Goal: Book appointment/travel/reservation

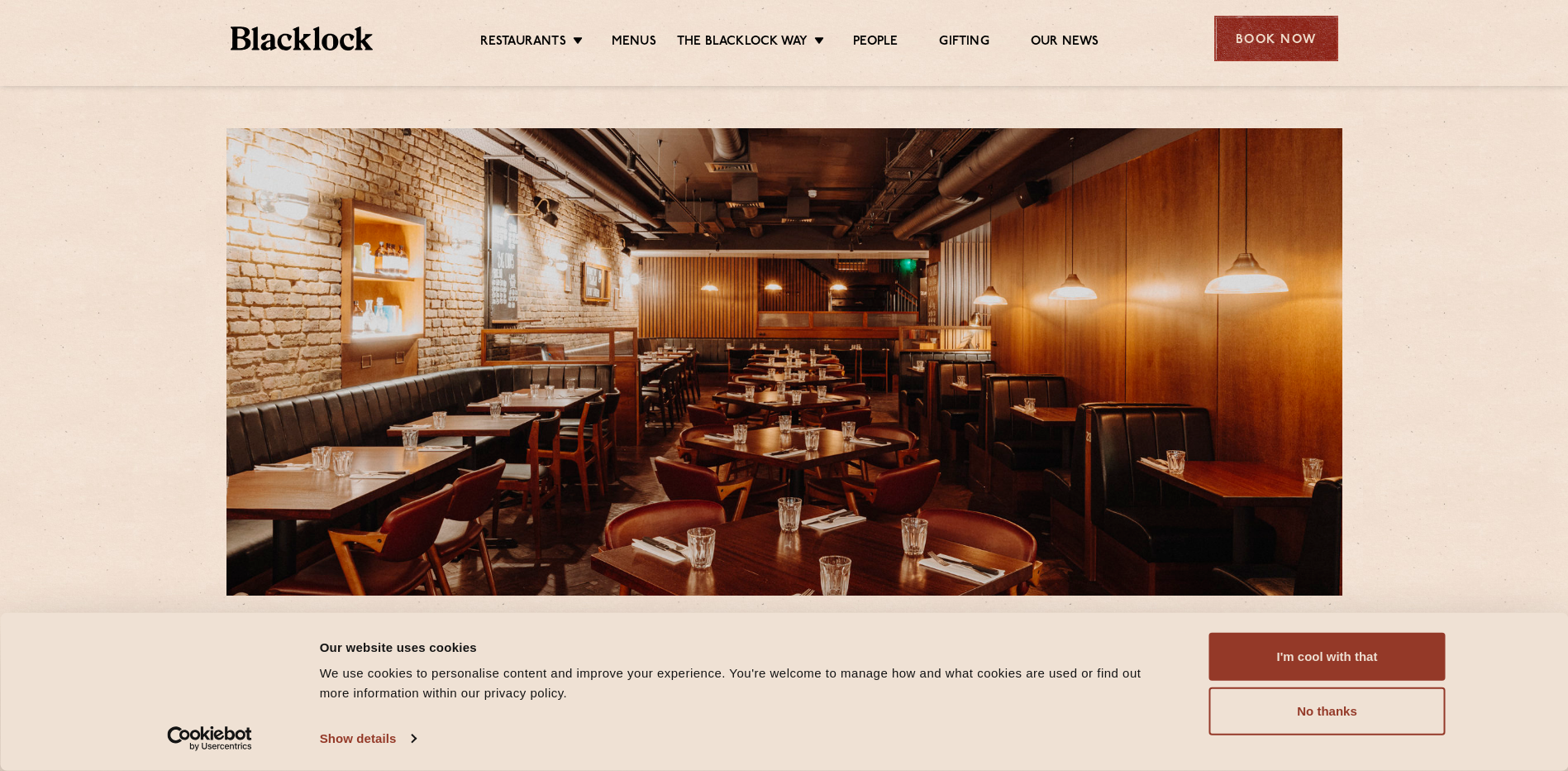
click at [1274, 36] on div "Book Now" at bounding box center [1276, 38] width 124 height 46
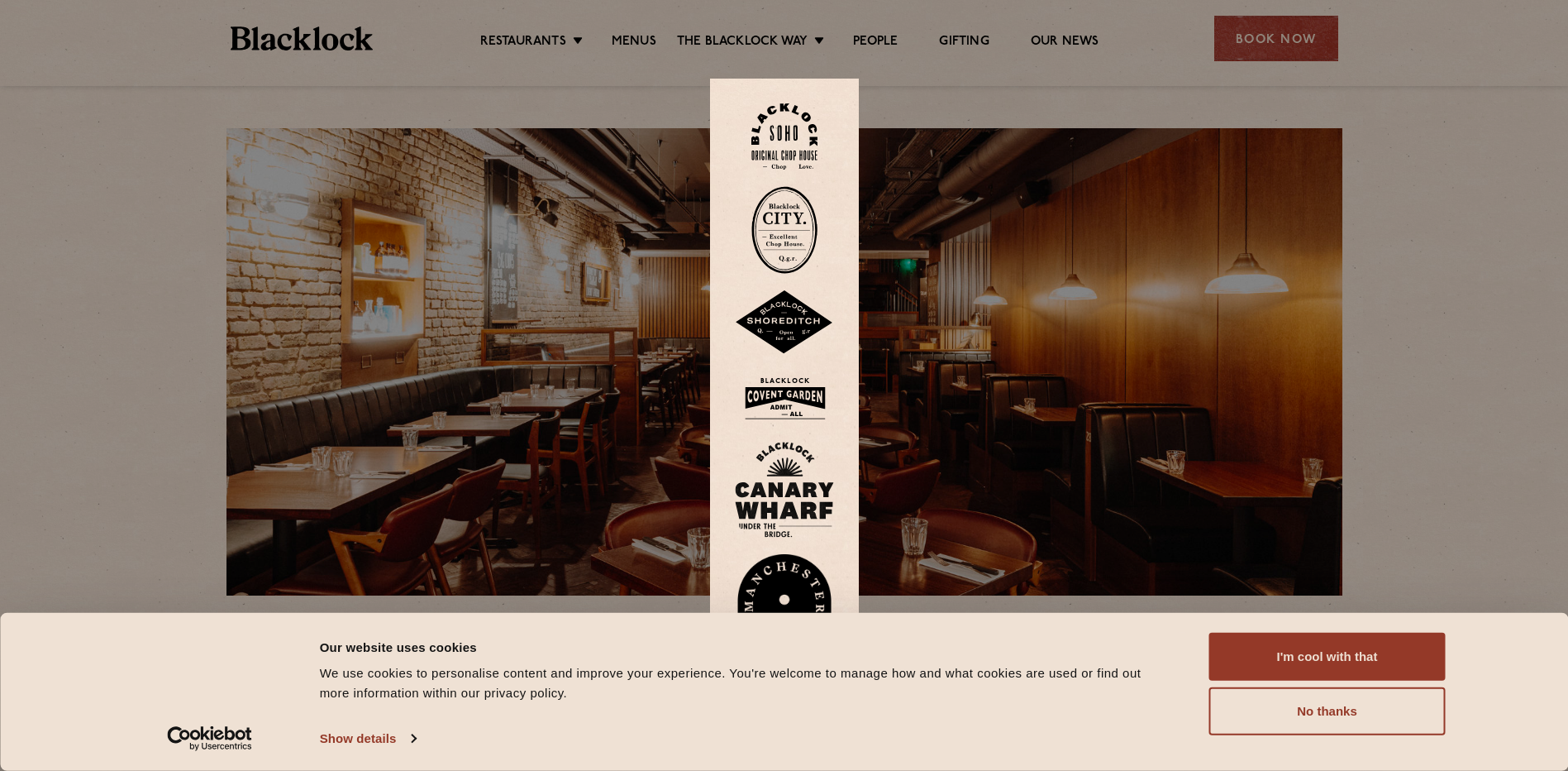
click at [790, 397] on img at bounding box center [784, 398] width 99 height 54
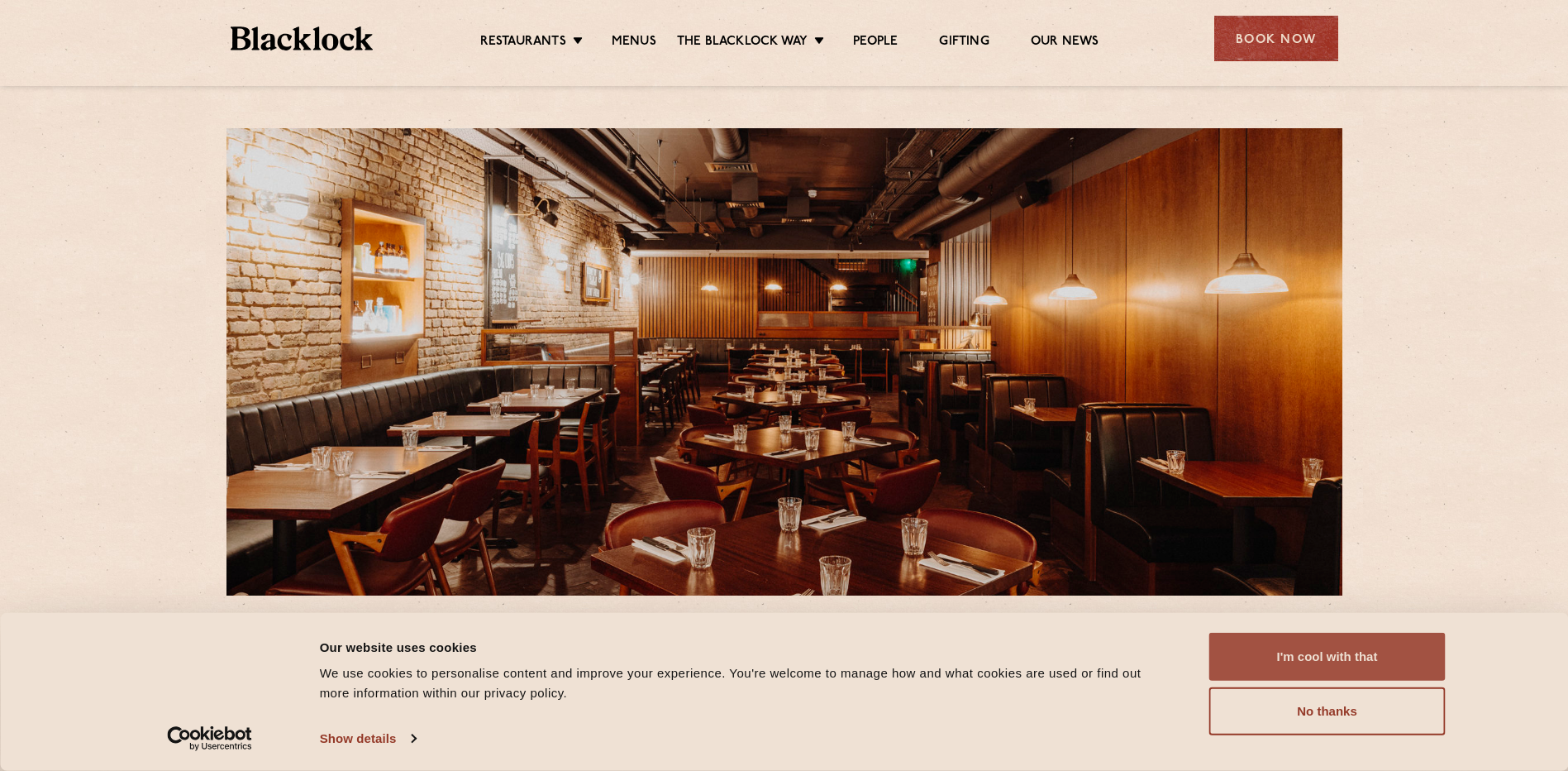
click at [1270, 664] on button "I'm cool with that" at bounding box center [1327, 656] width 237 height 48
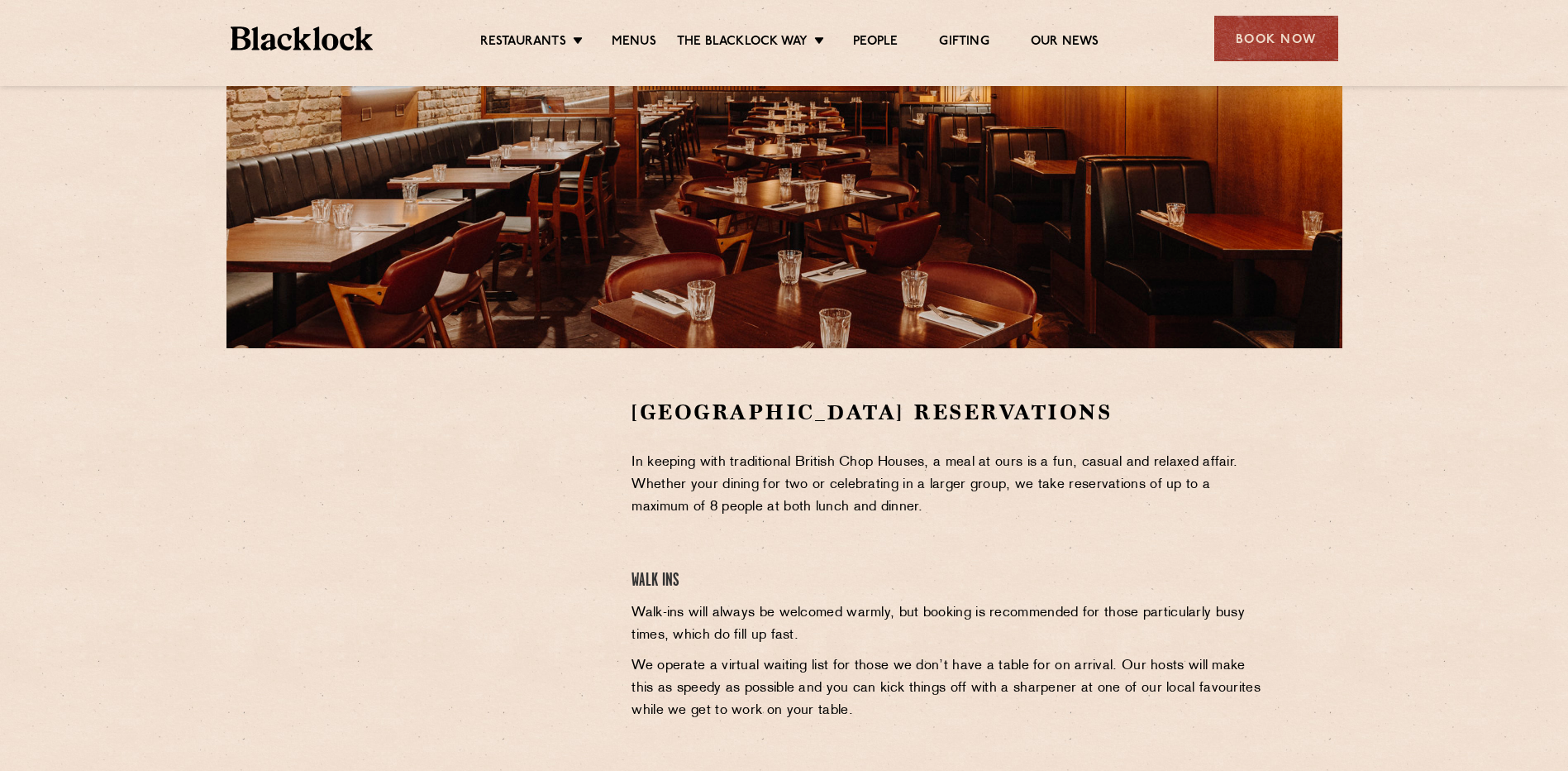
scroll to position [249, 0]
